Goal: Task Accomplishment & Management: Use online tool/utility

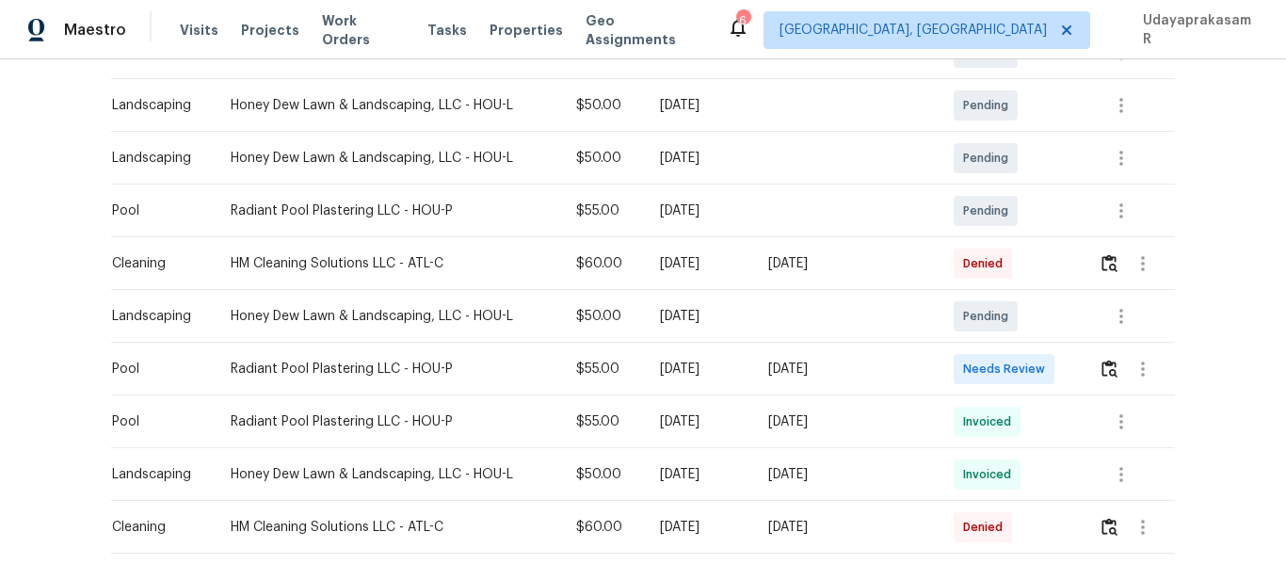
scroll to position [471, 0]
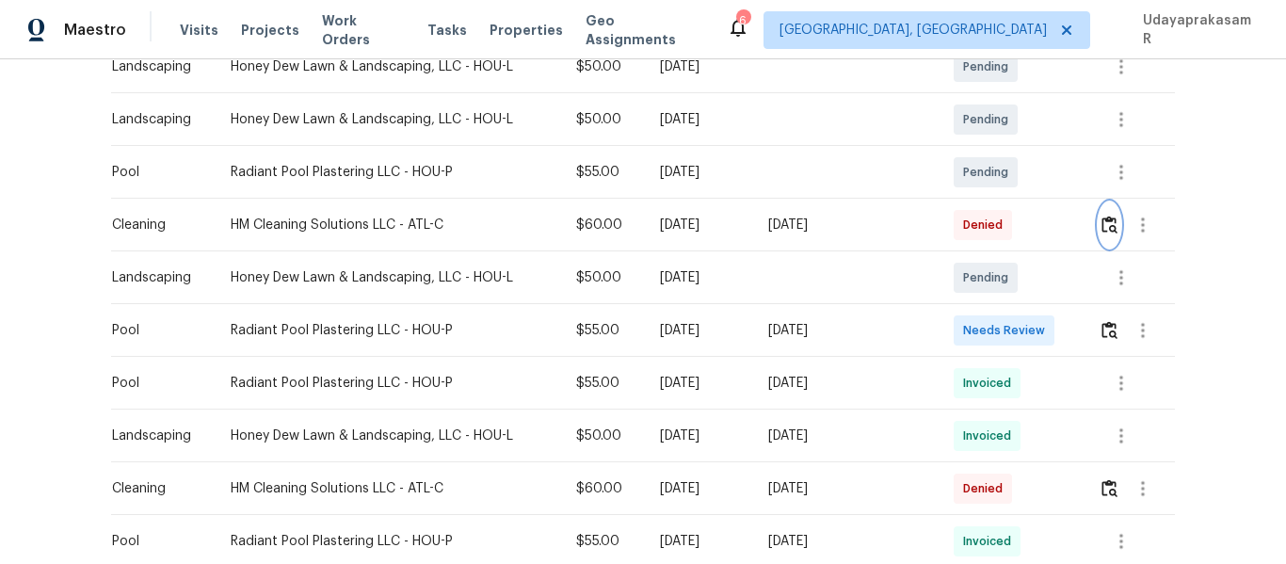
click at [1099, 225] on button "button" at bounding box center [1110, 224] width 22 height 45
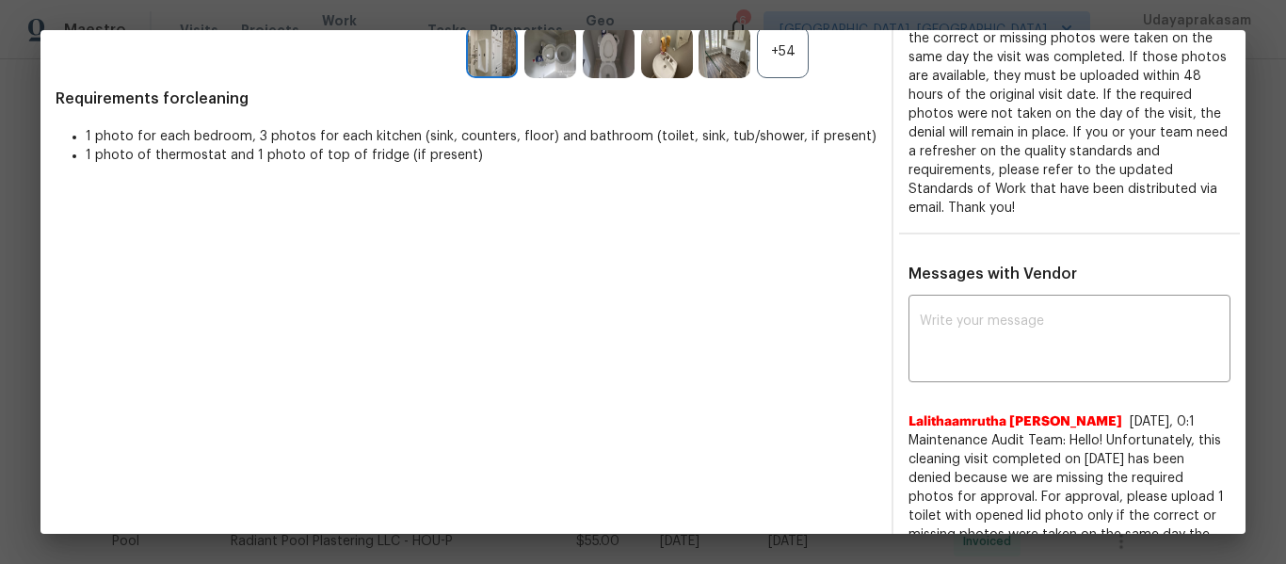
scroll to position [570, 0]
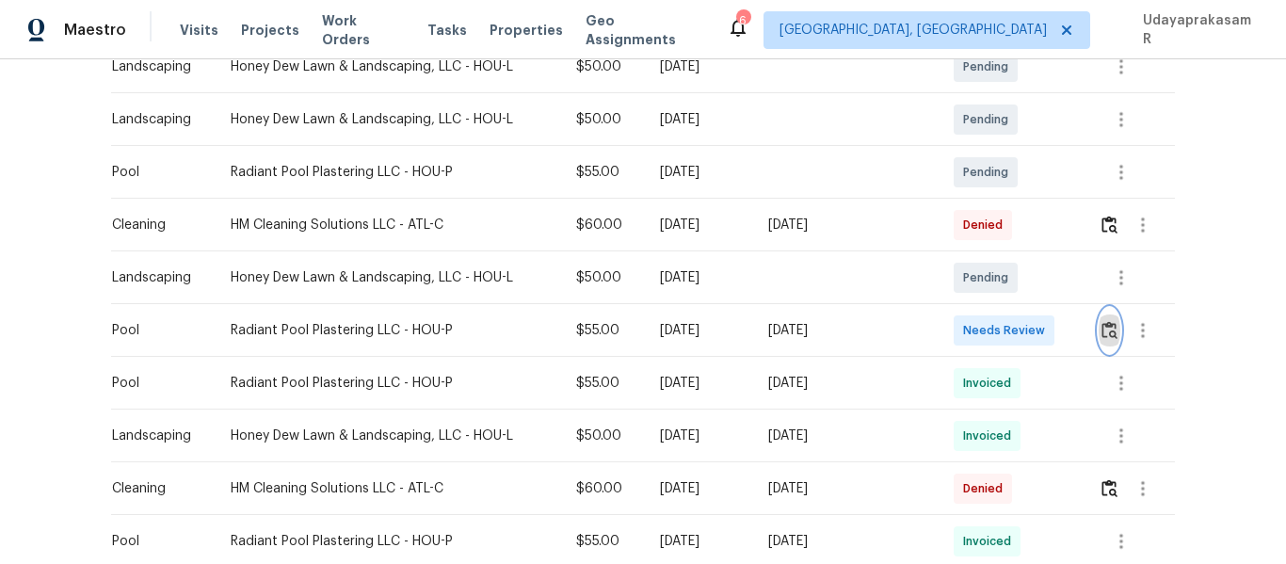
click at [1102, 330] on img "button" at bounding box center [1110, 330] width 16 height 18
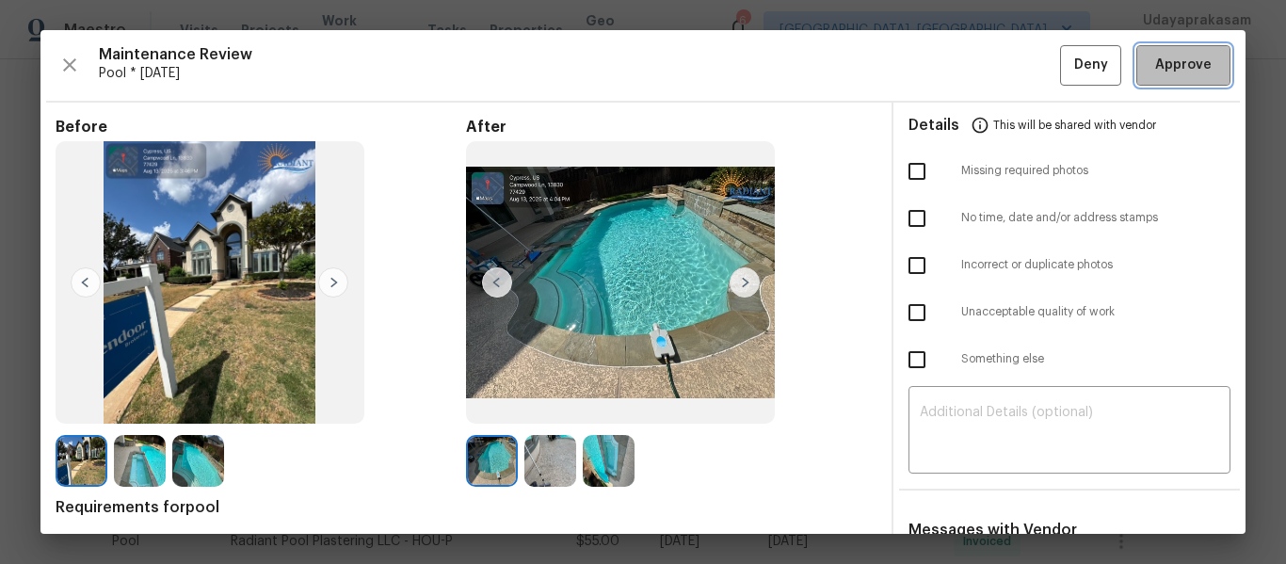
click at [1163, 54] on span "Approve" at bounding box center [1183, 66] width 56 height 24
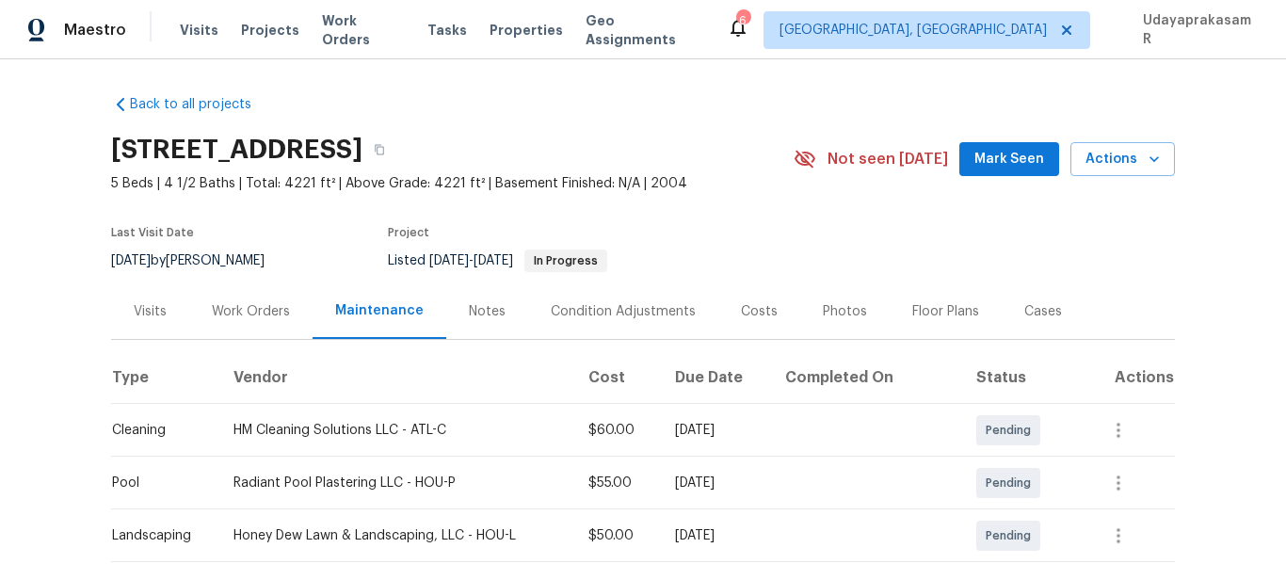
scroll to position [0, 0]
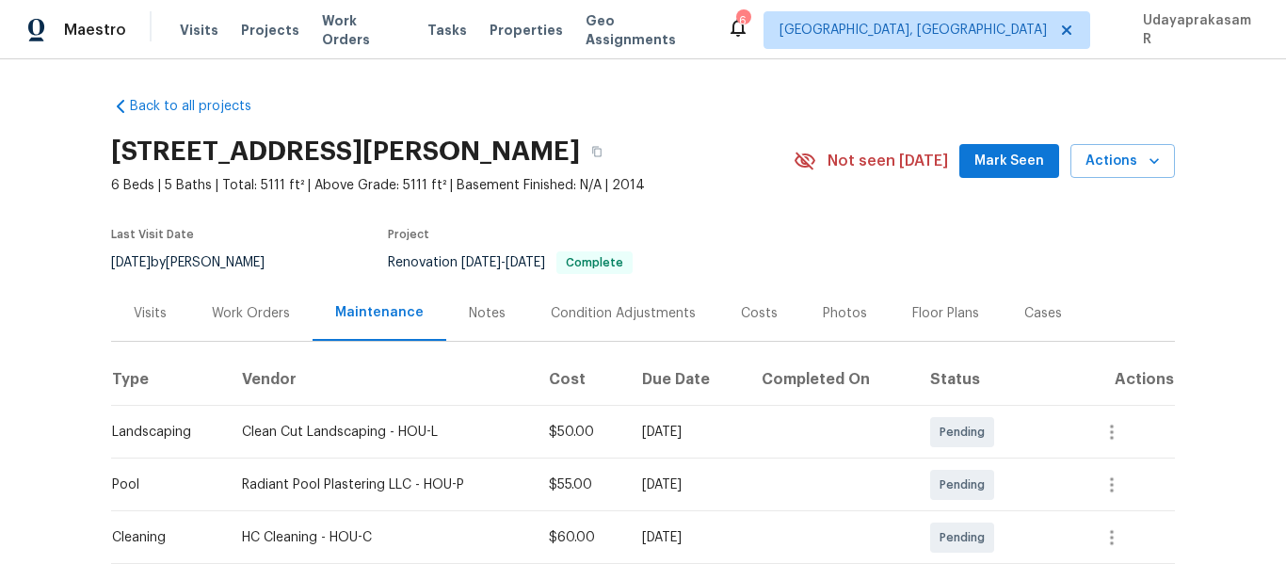
scroll to position [282, 0]
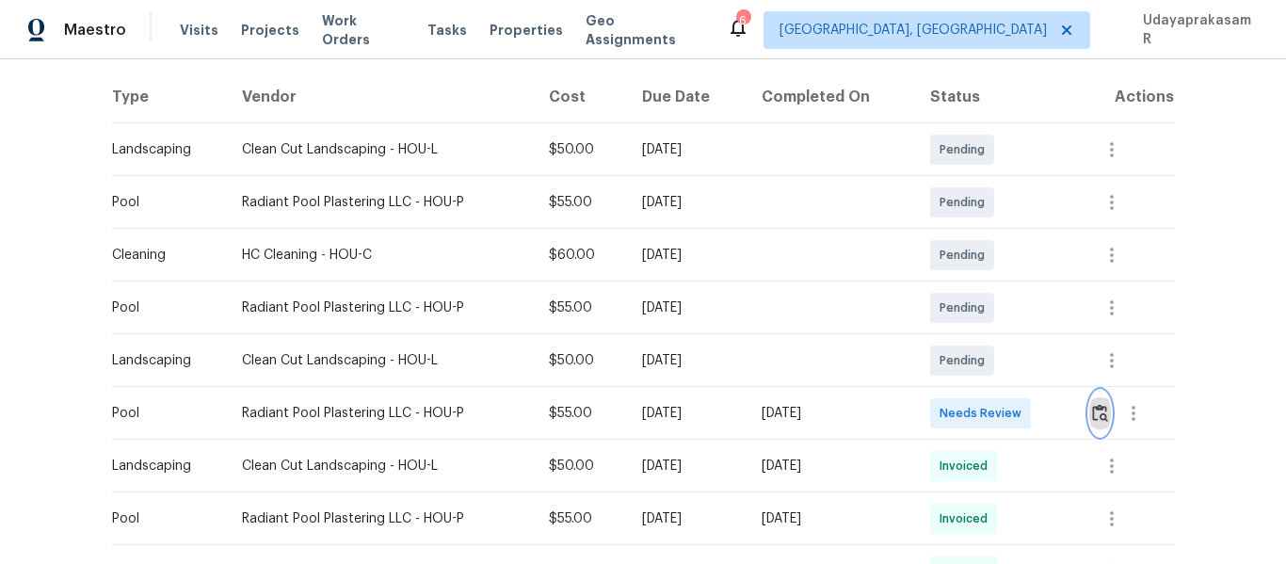
click at [1092, 422] on img "button" at bounding box center [1100, 413] width 16 height 18
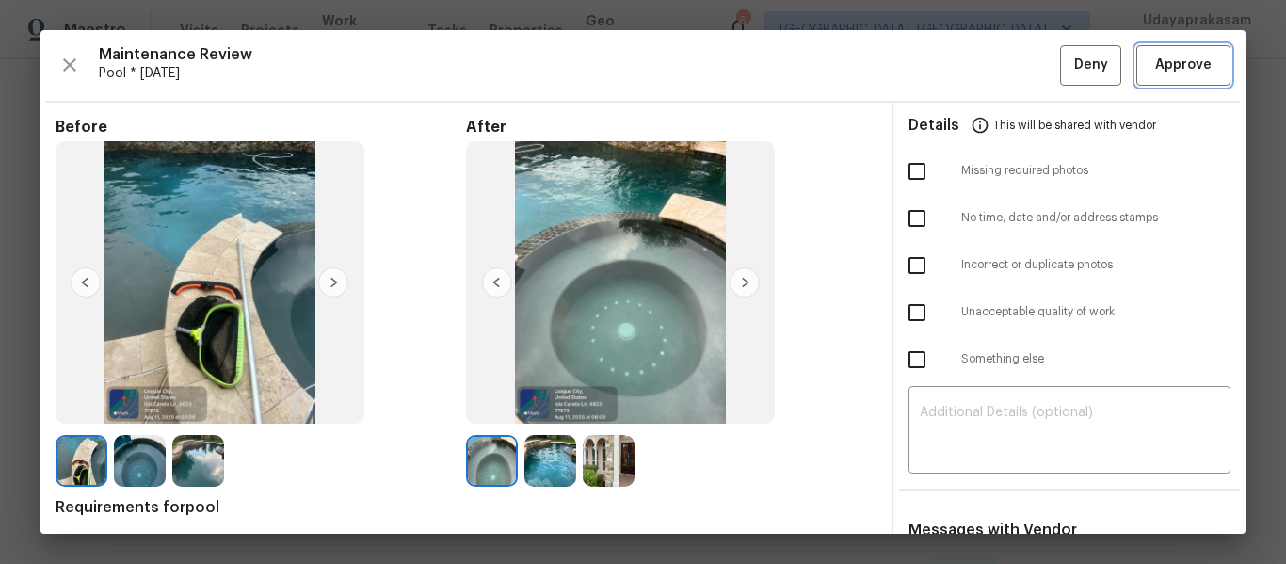
click at [1194, 59] on span "Approve" at bounding box center [1183, 66] width 56 height 24
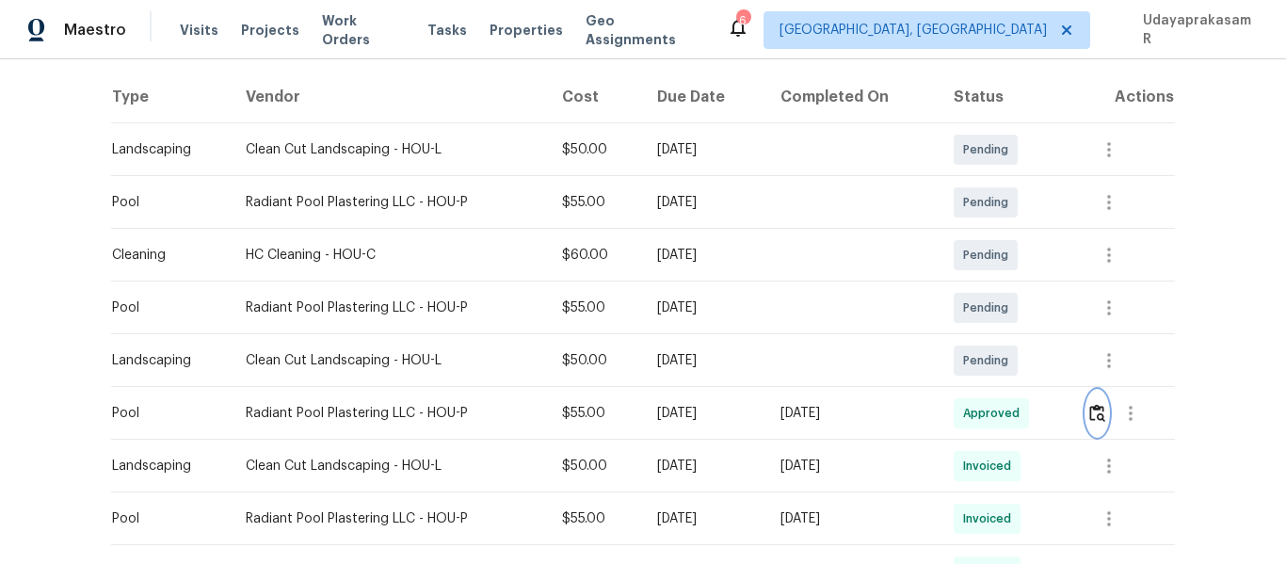
scroll to position [0, 0]
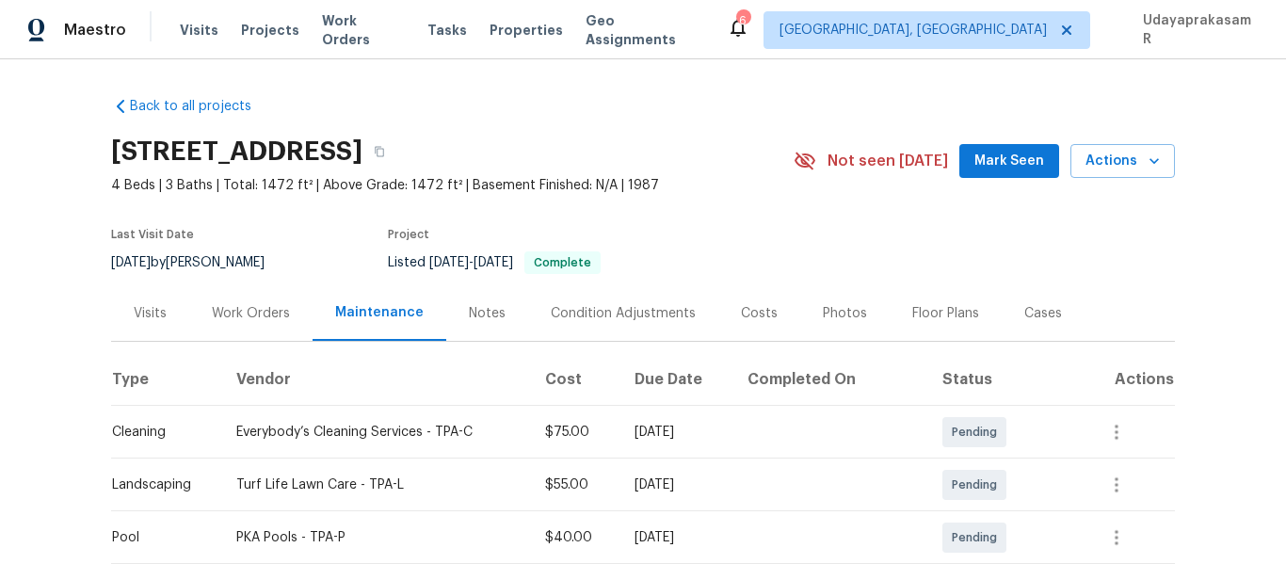
scroll to position [282, 0]
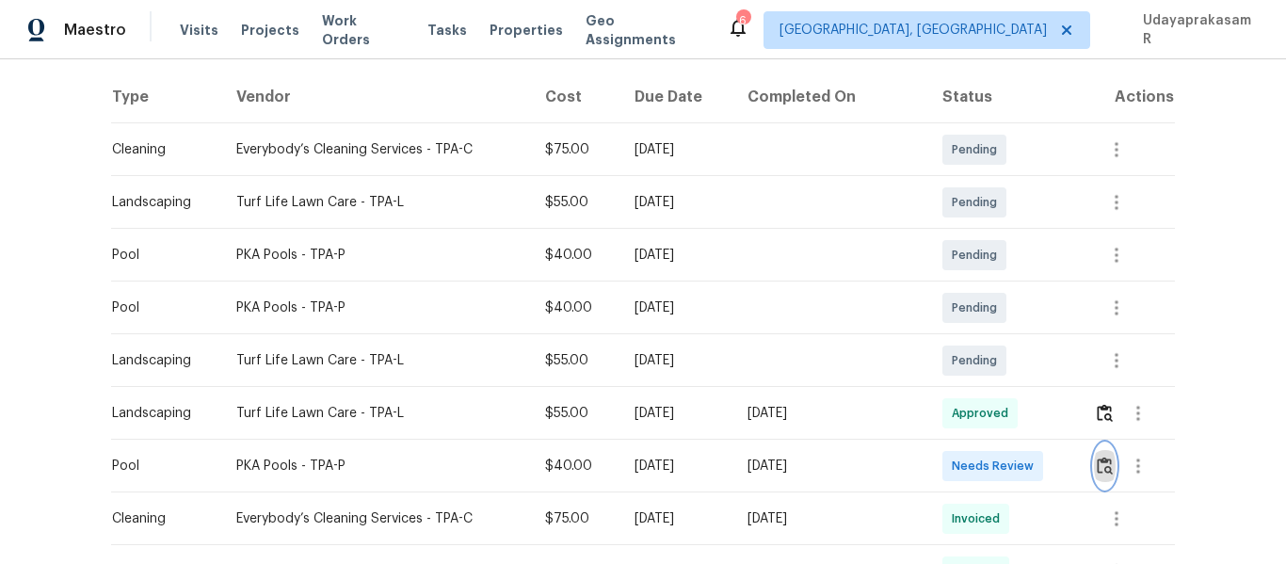
click at [1100, 466] on img "button" at bounding box center [1105, 466] width 16 height 18
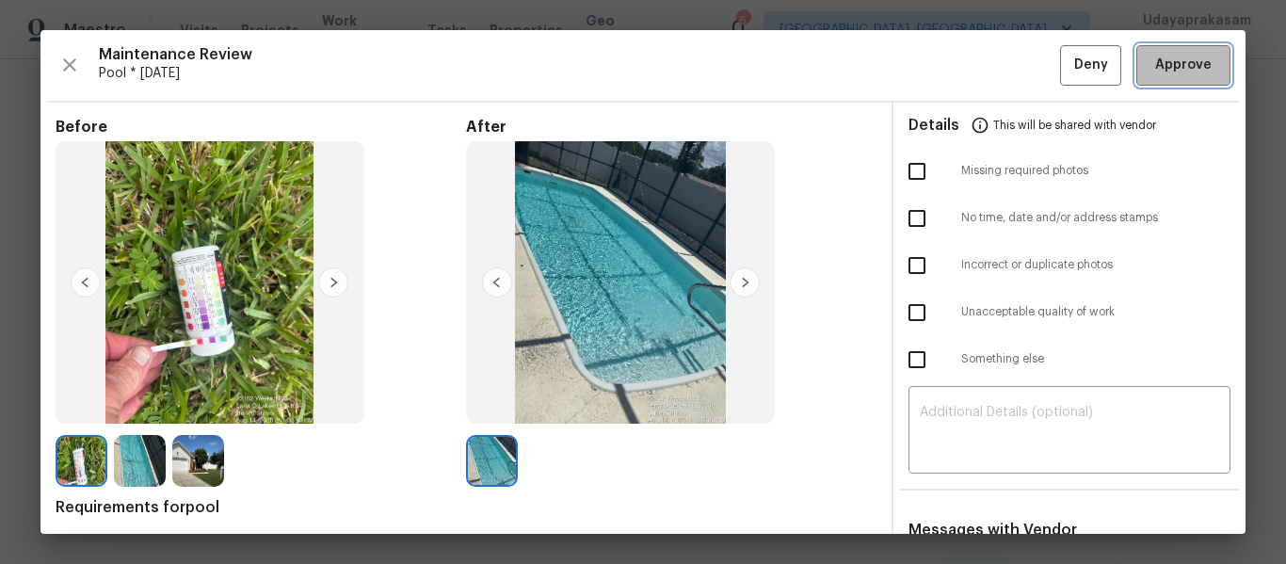
click at [1155, 75] on span "Approve" at bounding box center [1183, 66] width 56 height 24
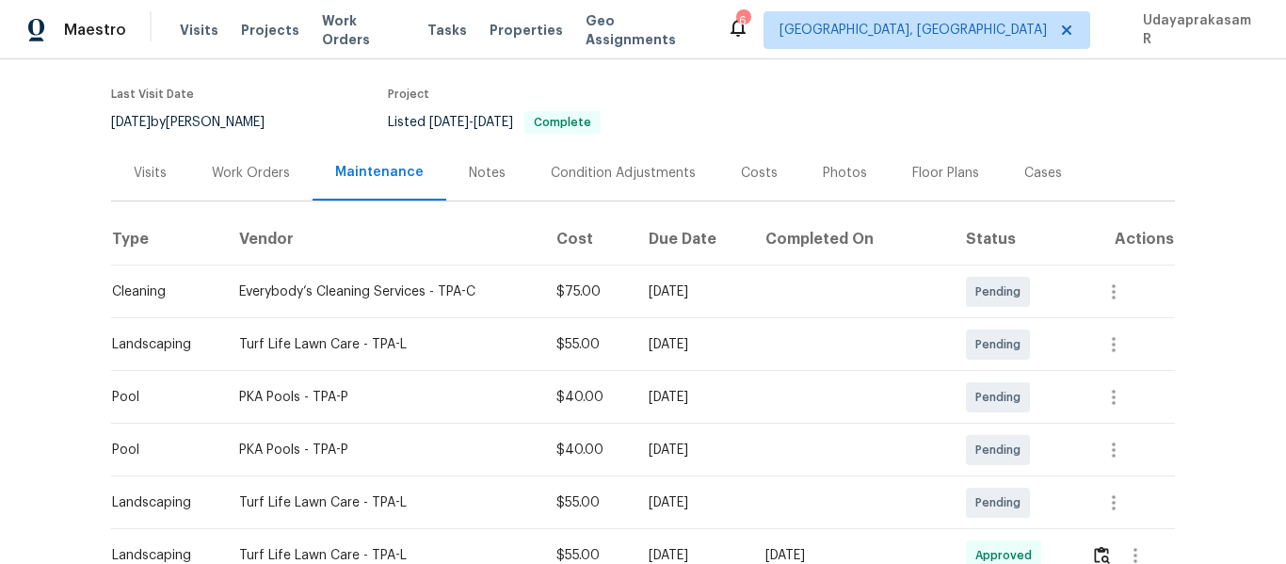
scroll to position [0, 0]
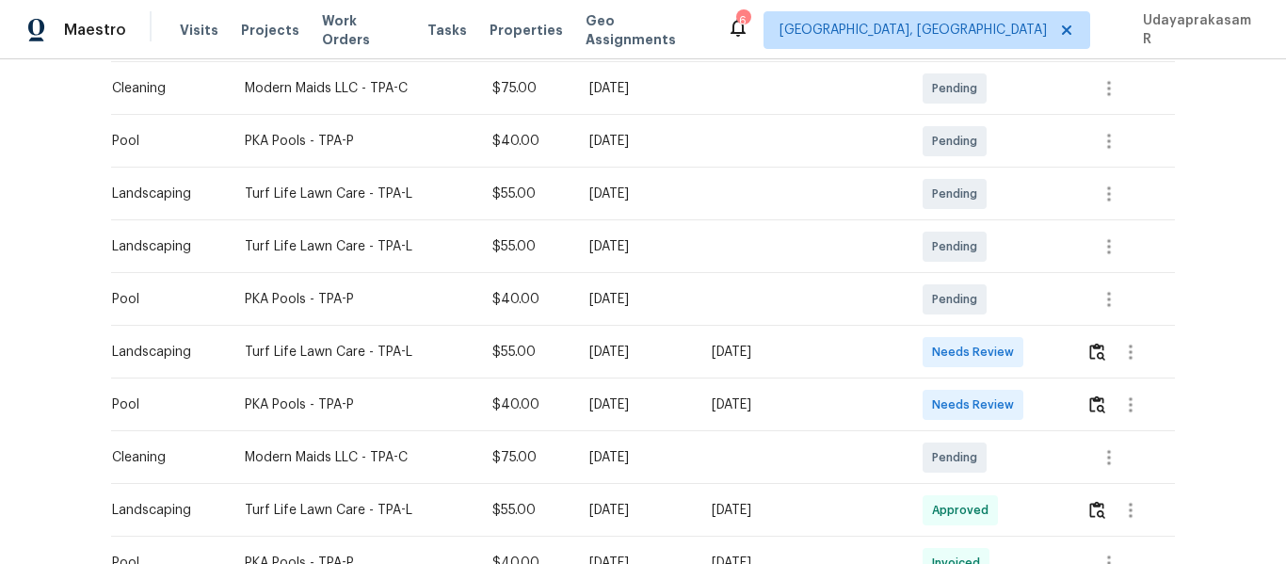
scroll to position [377, 0]
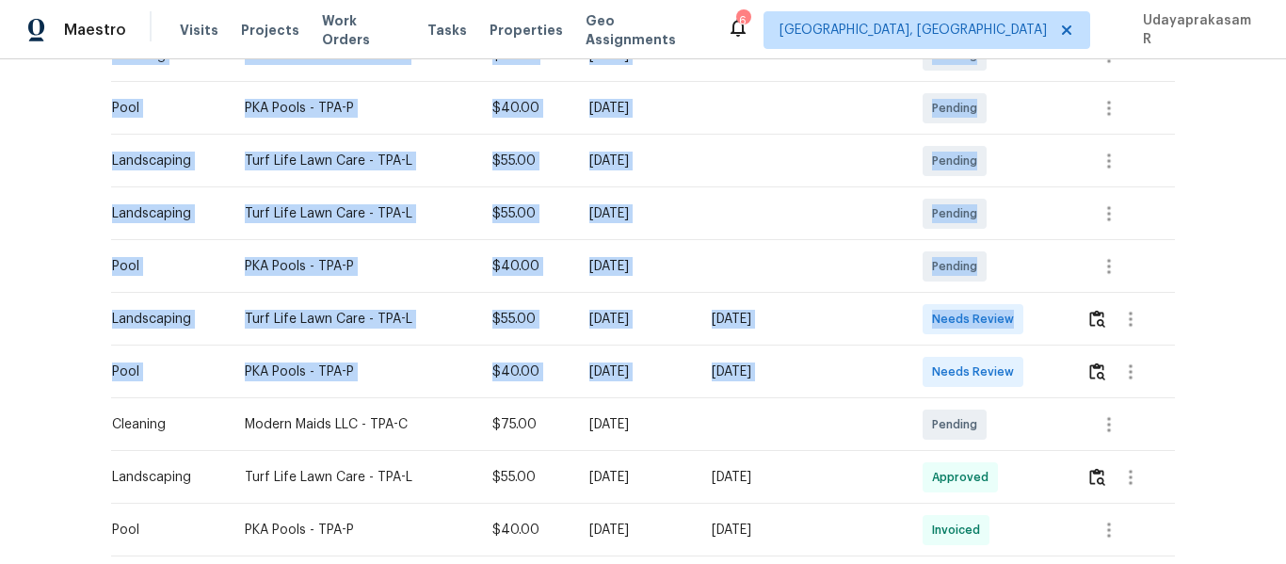
drag, startPoint x: 94, startPoint y: 367, endPoint x: 931, endPoint y: 367, distance: 837.0
click at [931, 367] on div "Back to all projects 6614 Nautical Isle, Hudson, FL 34667 2 Beds | 2 Baths | To…" at bounding box center [643, 311] width 1286 height 505
drag, startPoint x: 836, startPoint y: 387, endPoint x: 1120, endPoint y: 387, distance: 284.3
click at [839, 387] on td "[DATE]" at bounding box center [802, 372] width 211 height 53
click at [1091, 378] on img "button" at bounding box center [1097, 371] width 16 height 18
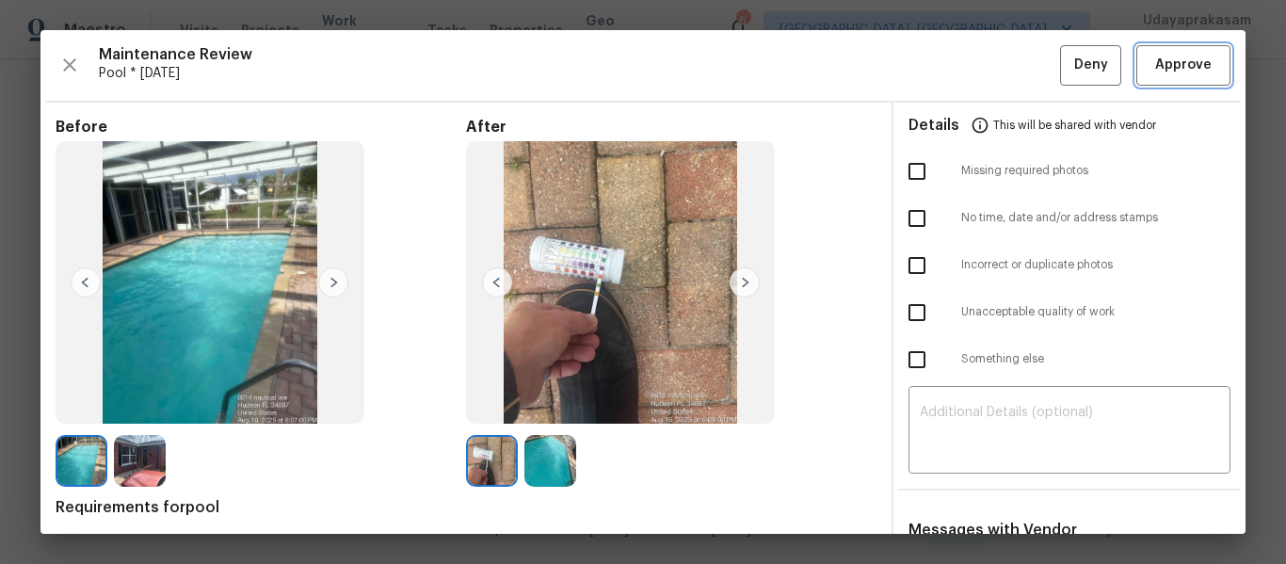
click at [1163, 63] on span "Approve" at bounding box center [1183, 66] width 56 height 24
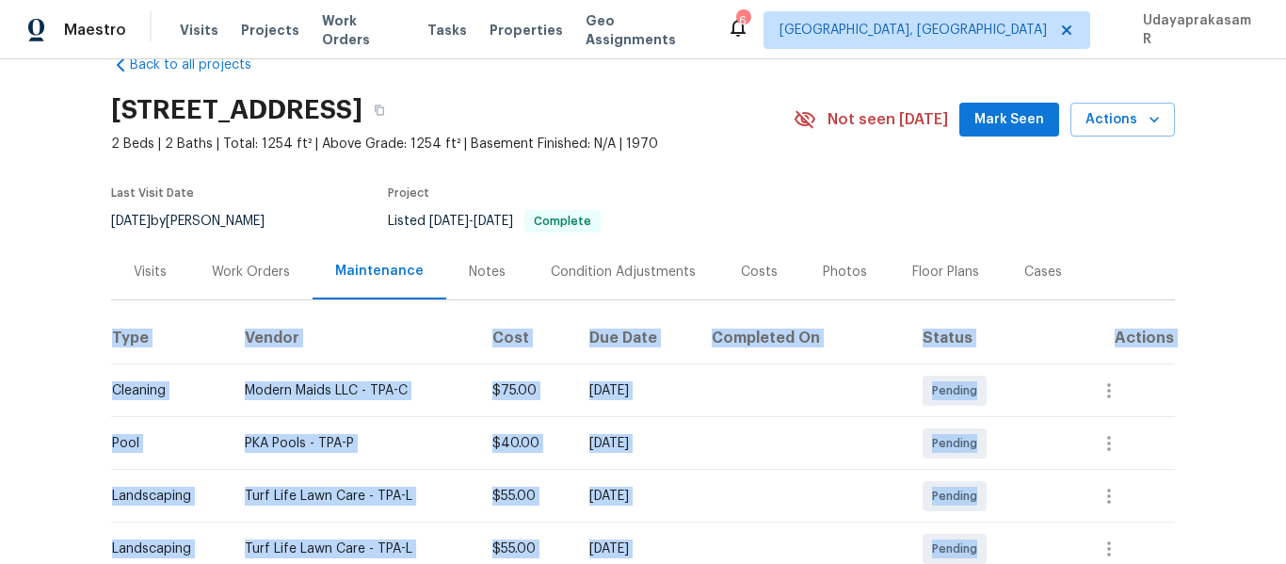
scroll to position [0, 0]
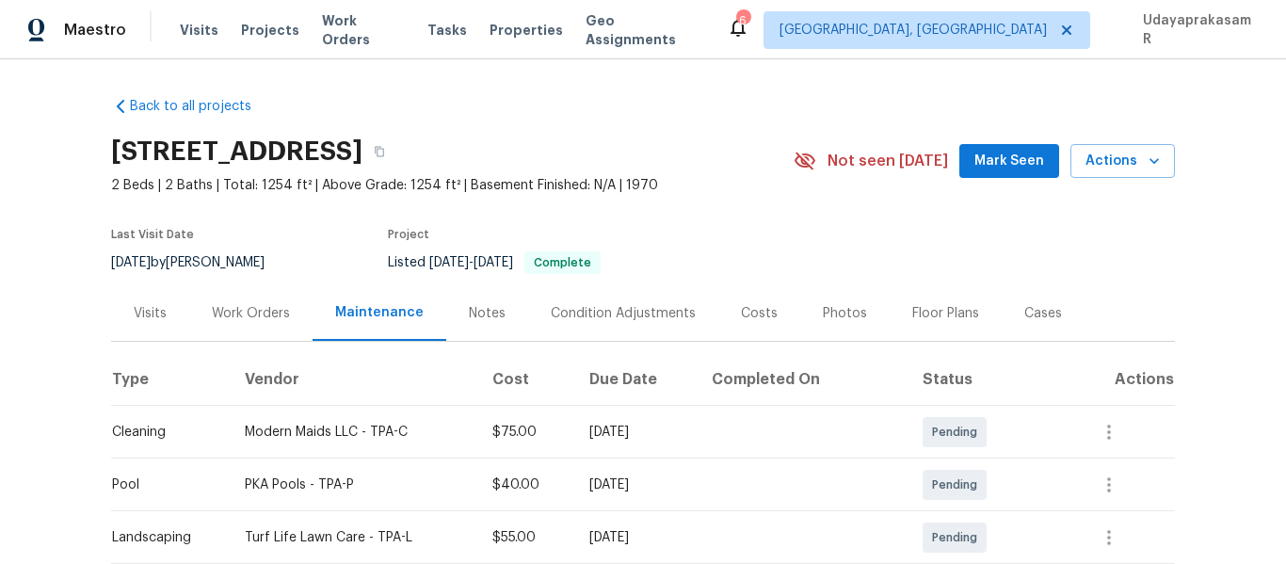
click at [338, 231] on div "Last Visit Date 8/13/2025 by Mat Smith Project Listed 6/9/2025 - 6/13/2025 Comp…" at bounding box center [430, 251] width 638 height 68
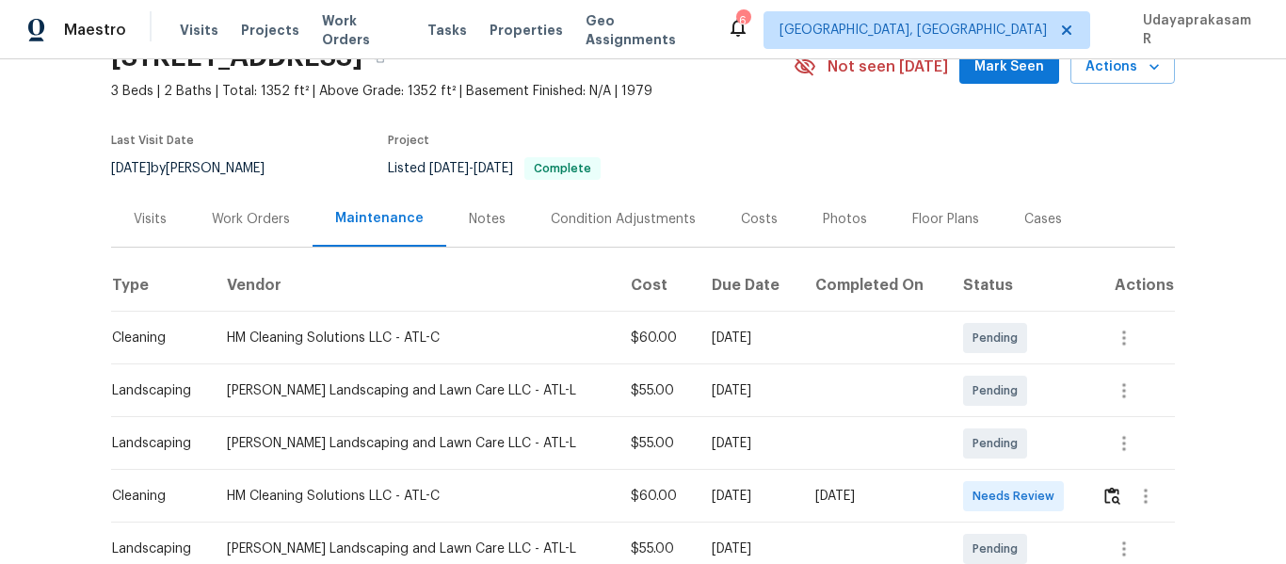
scroll to position [233, 0]
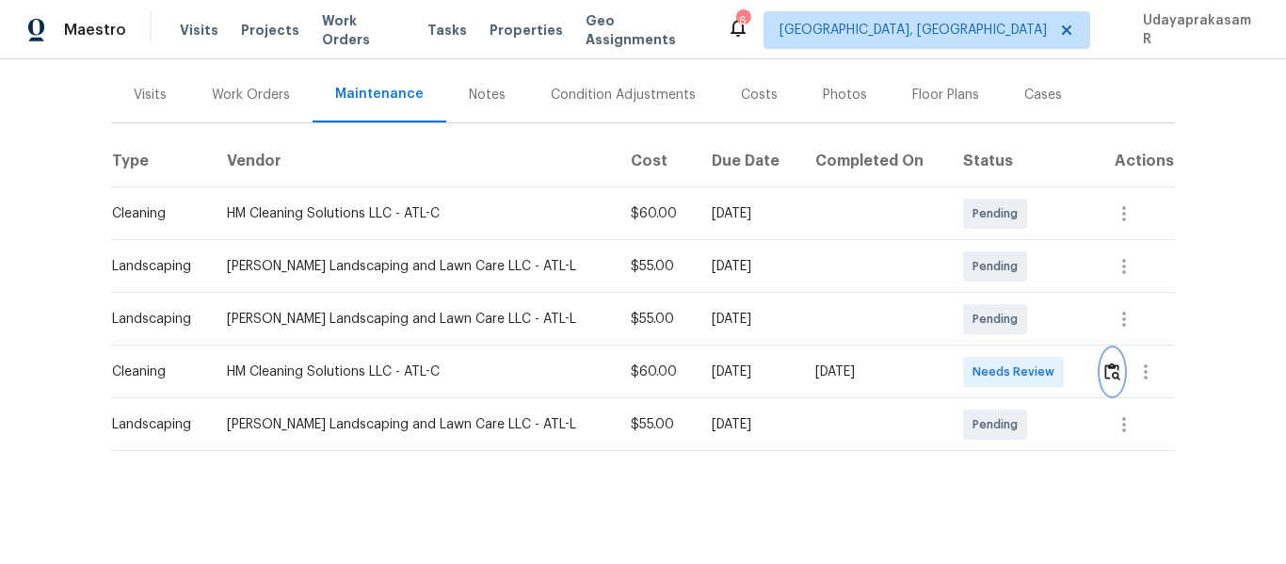
click at [1105, 363] on img "button" at bounding box center [1112, 371] width 16 height 18
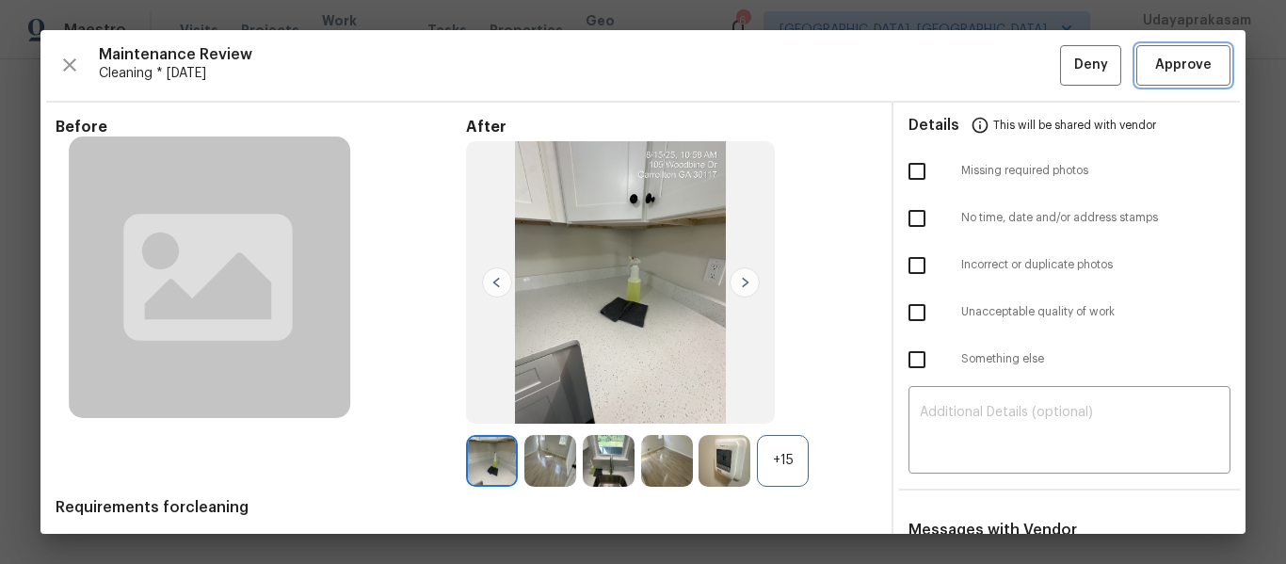
click at [1199, 66] on span "Approve" at bounding box center [1183, 66] width 64 height 24
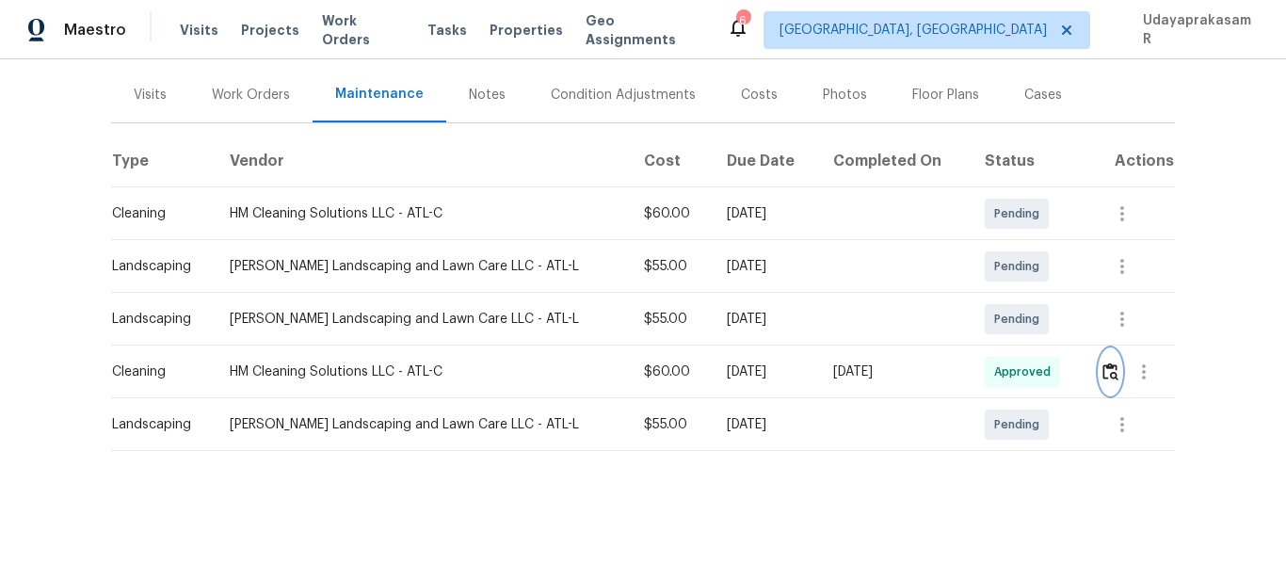
scroll to position [0, 0]
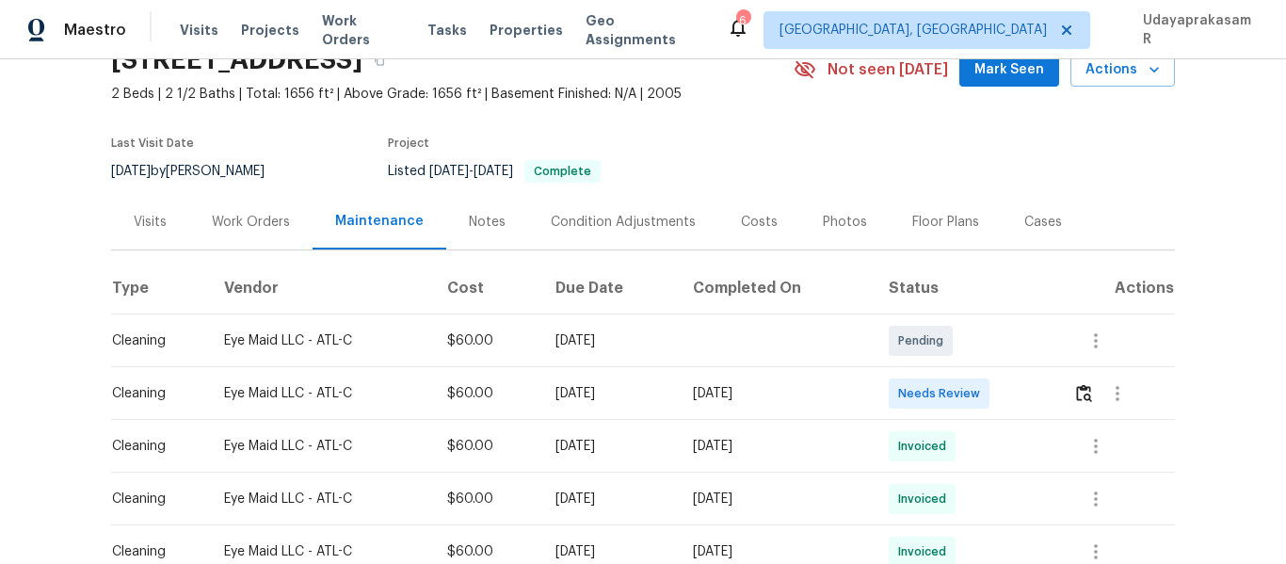
scroll to position [188, 0]
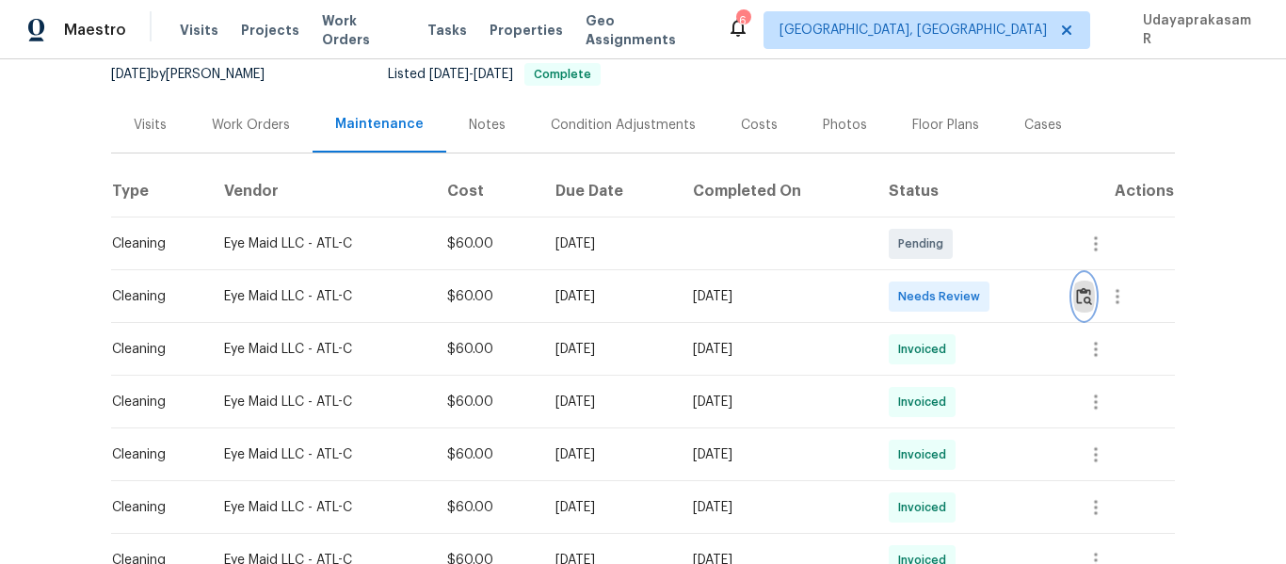
click at [1079, 306] on button "button" at bounding box center [1084, 296] width 22 height 45
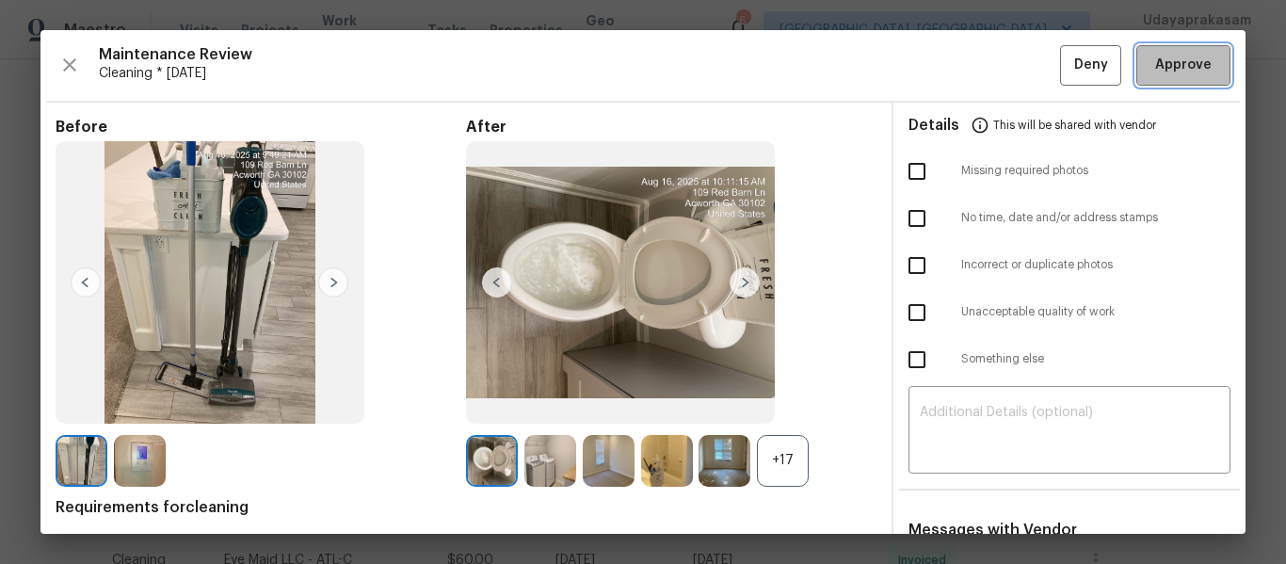
click at [1168, 62] on span "Approve" at bounding box center [1183, 66] width 56 height 24
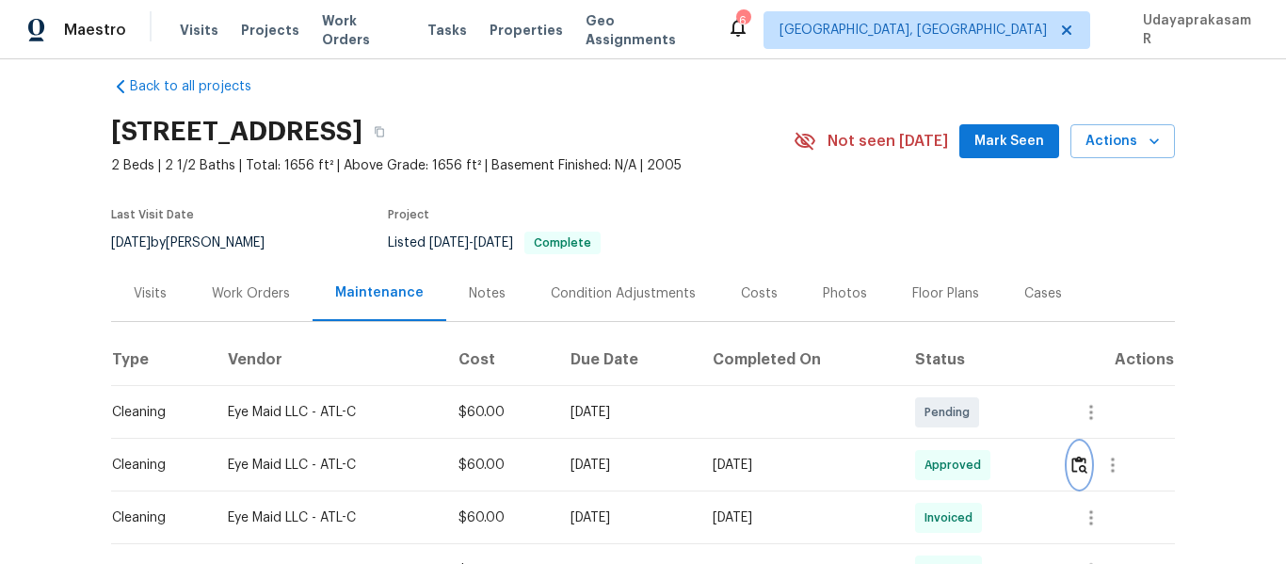
scroll to position [0, 0]
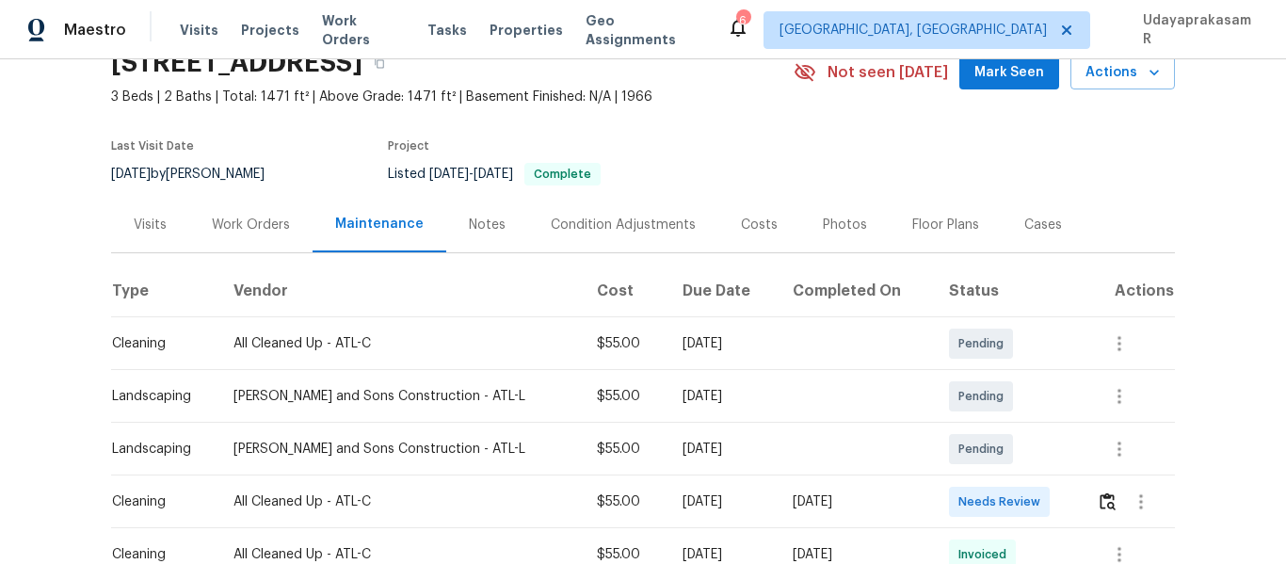
scroll to position [188, 0]
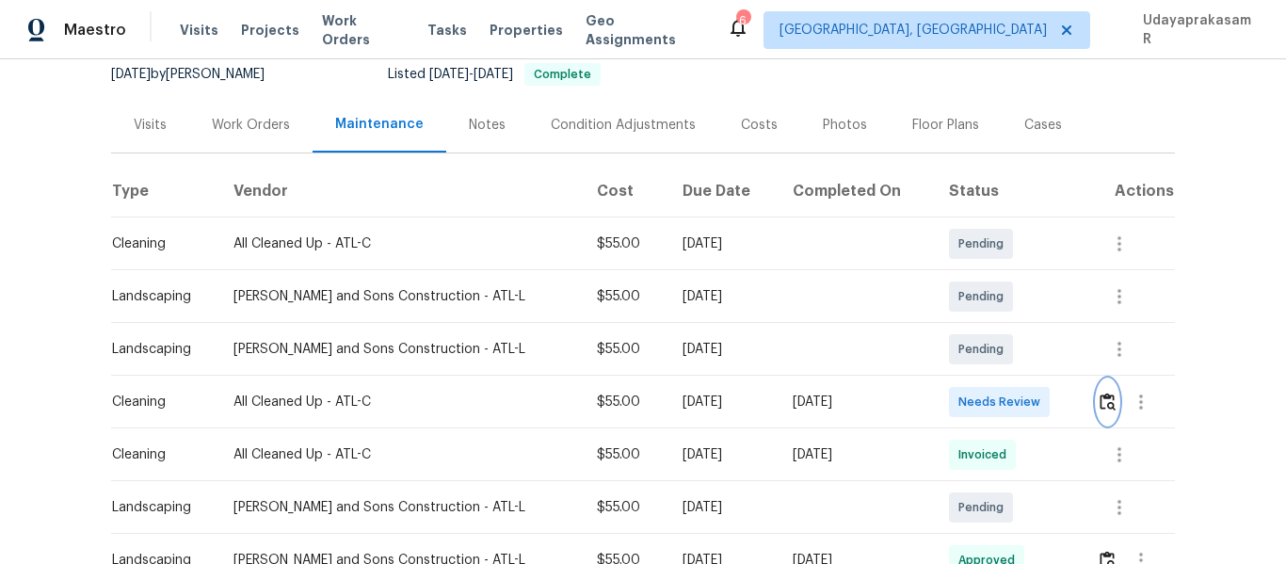
click at [1100, 405] on img "button" at bounding box center [1108, 402] width 16 height 18
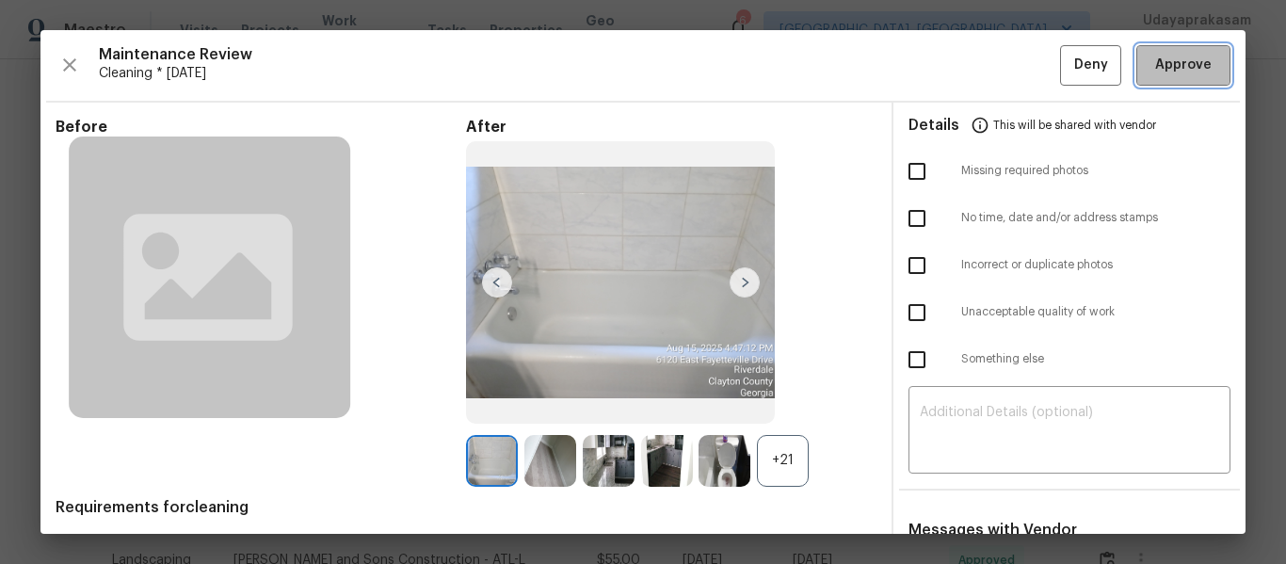
click at [1191, 57] on span "Approve" at bounding box center [1183, 66] width 56 height 24
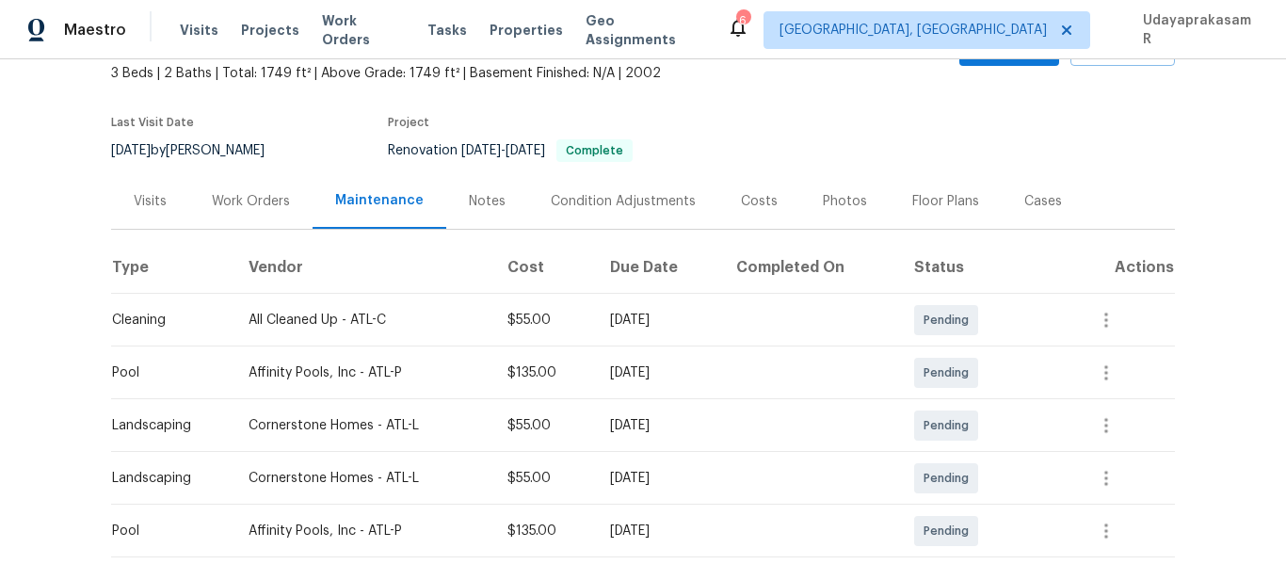
scroll to position [377, 0]
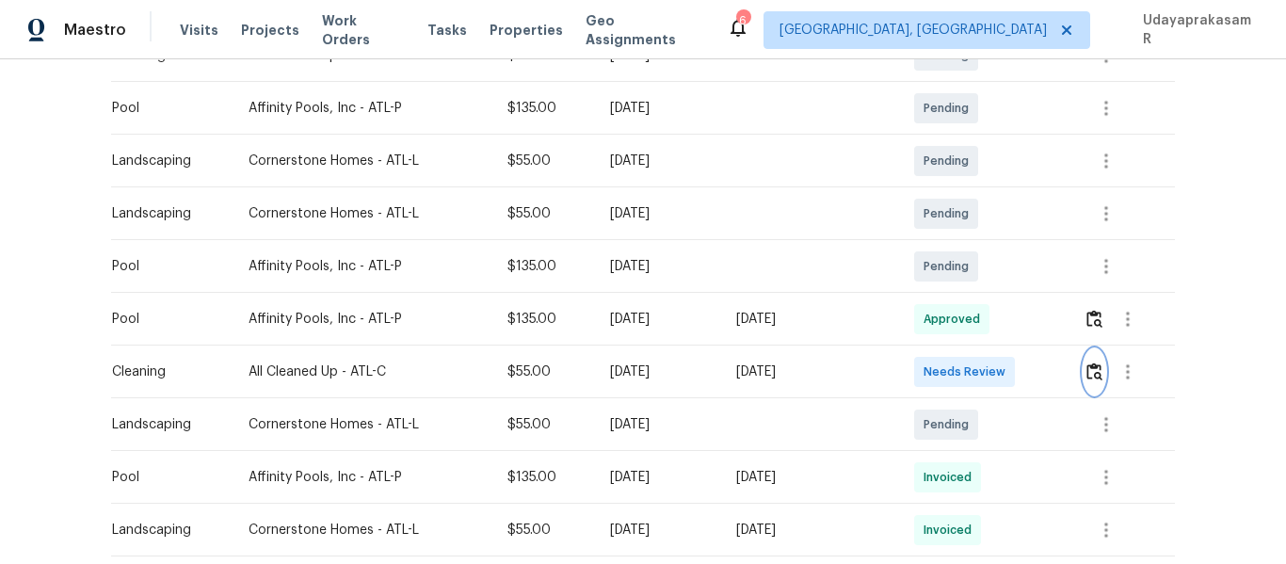
click at [1094, 378] on img "button" at bounding box center [1094, 371] width 16 height 18
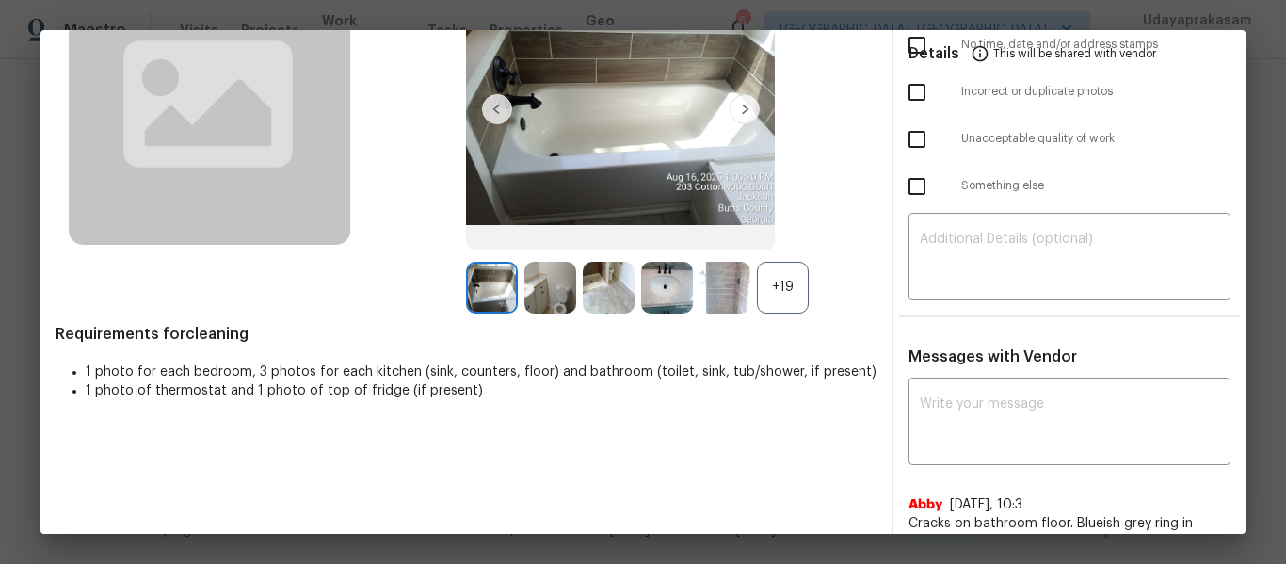
scroll to position [188, 0]
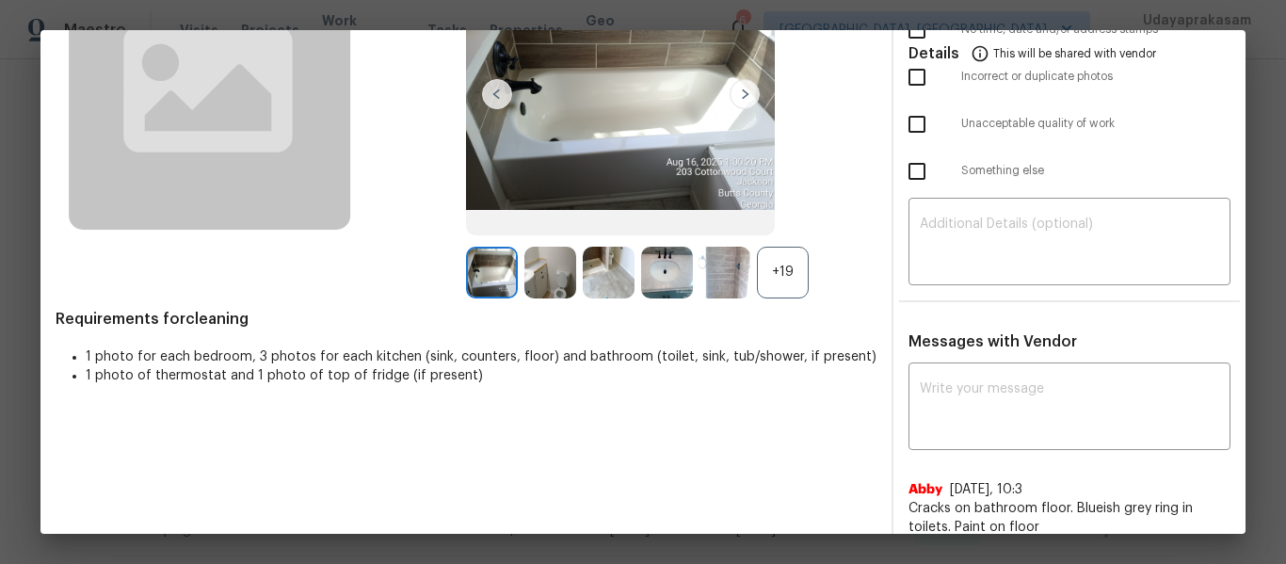
click at [776, 269] on div "+19" at bounding box center [783, 273] width 52 height 52
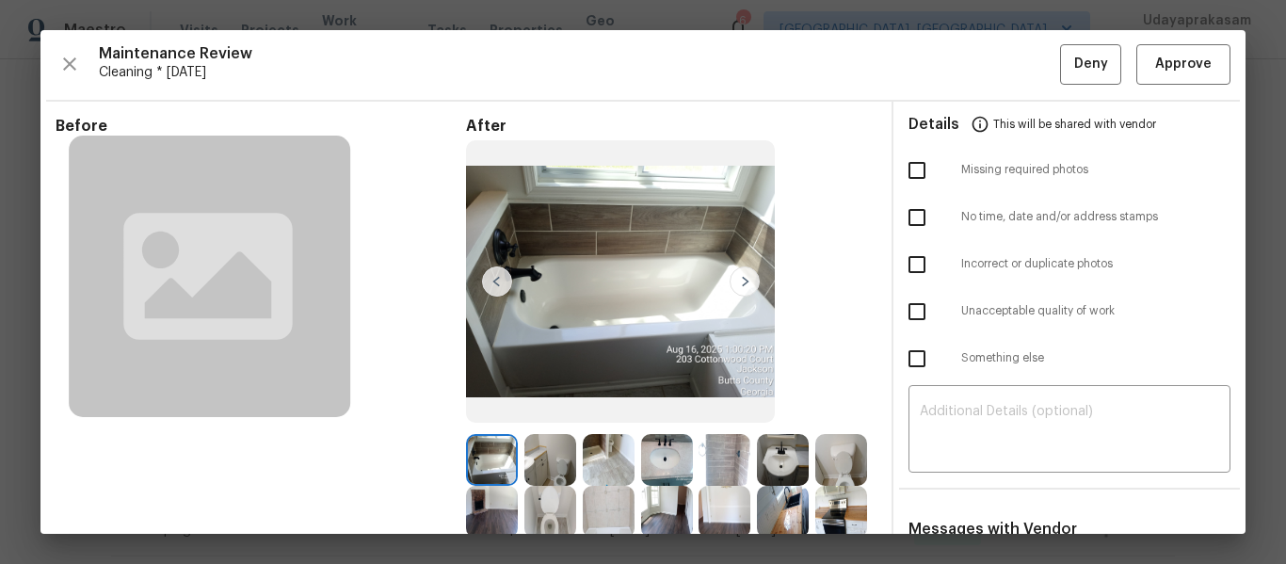
scroll to position [0, 0]
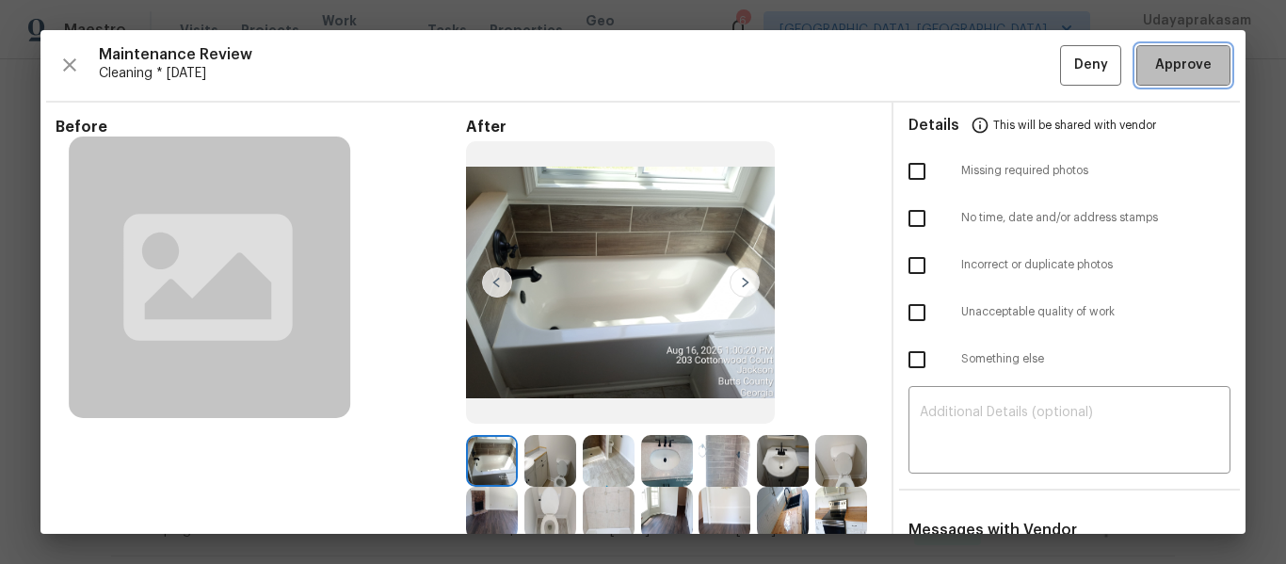
click at [1176, 71] on span "Approve" at bounding box center [1183, 66] width 56 height 24
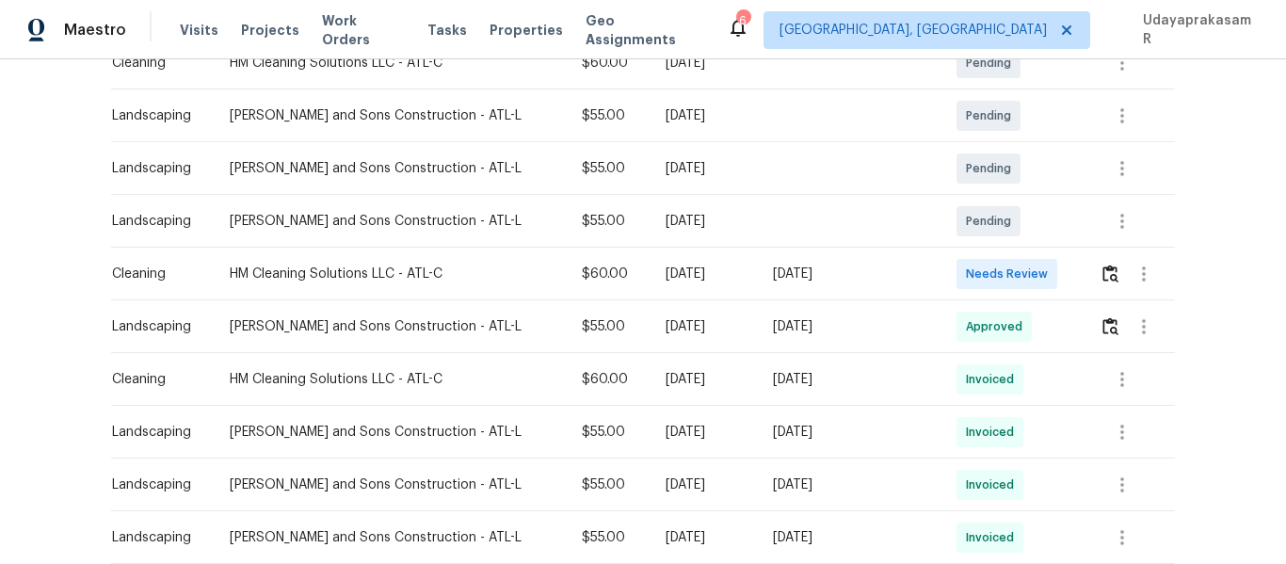
scroll to position [377, 0]
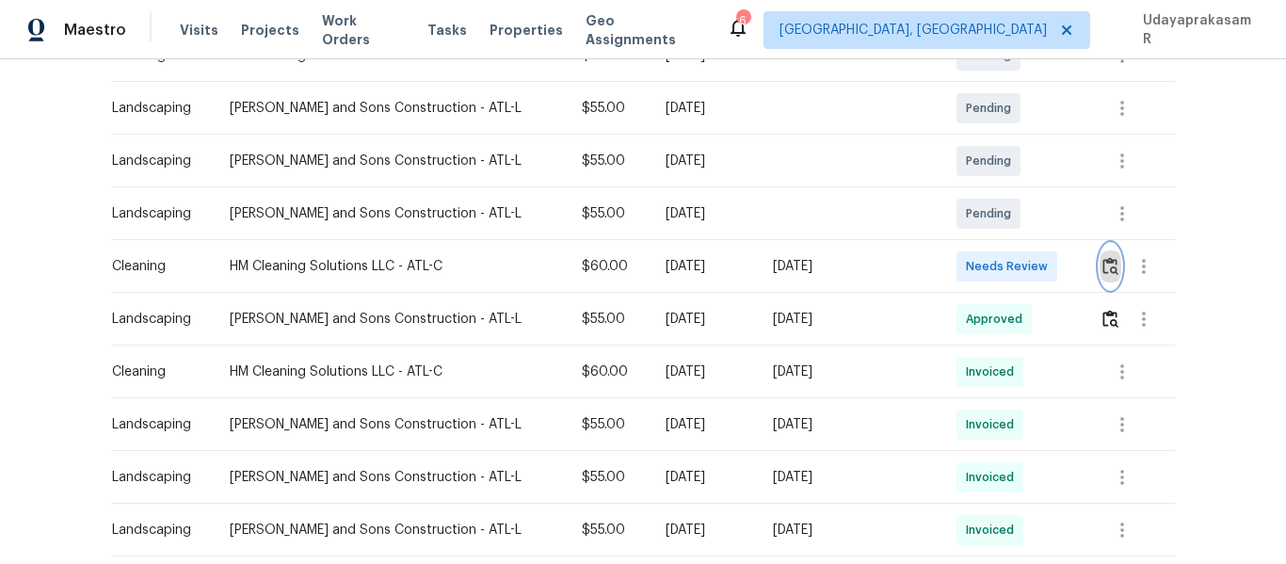
click at [1102, 267] on img "button" at bounding box center [1110, 266] width 16 height 18
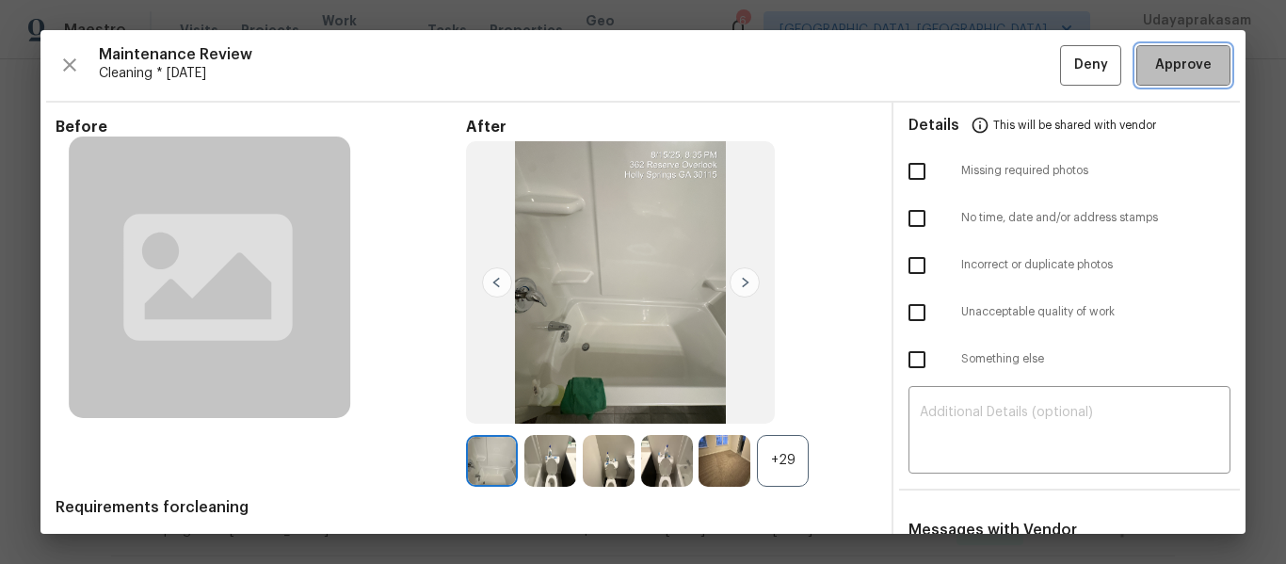
click at [1203, 58] on button "Approve" at bounding box center [1183, 65] width 94 height 40
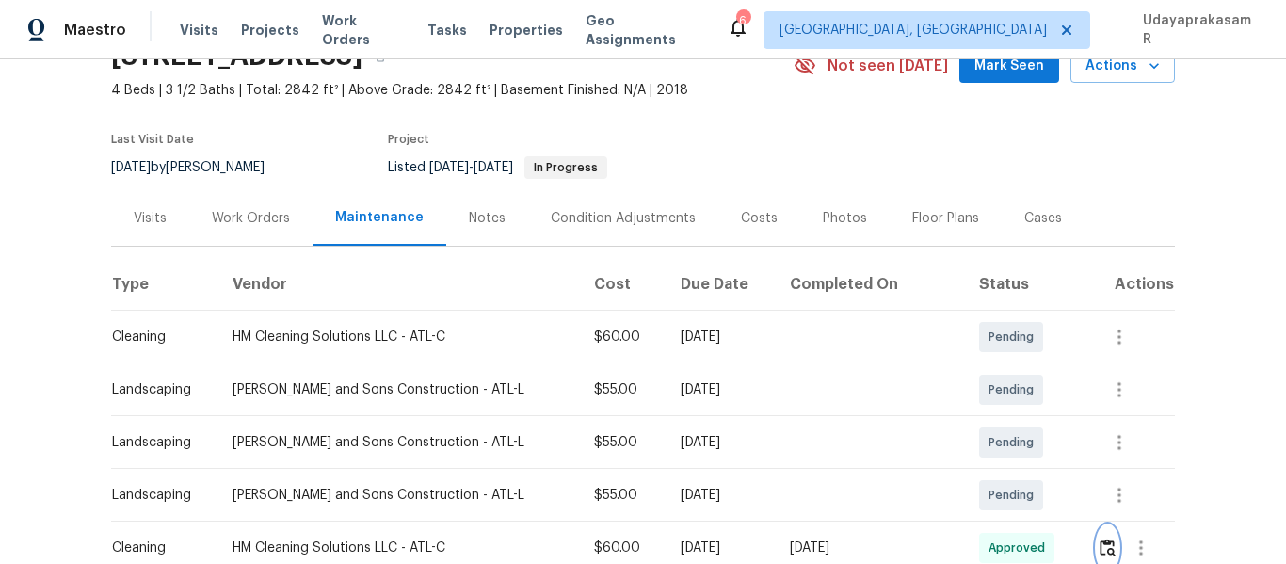
scroll to position [94, 0]
